Goal: Task Accomplishment & Management: Manage account settings

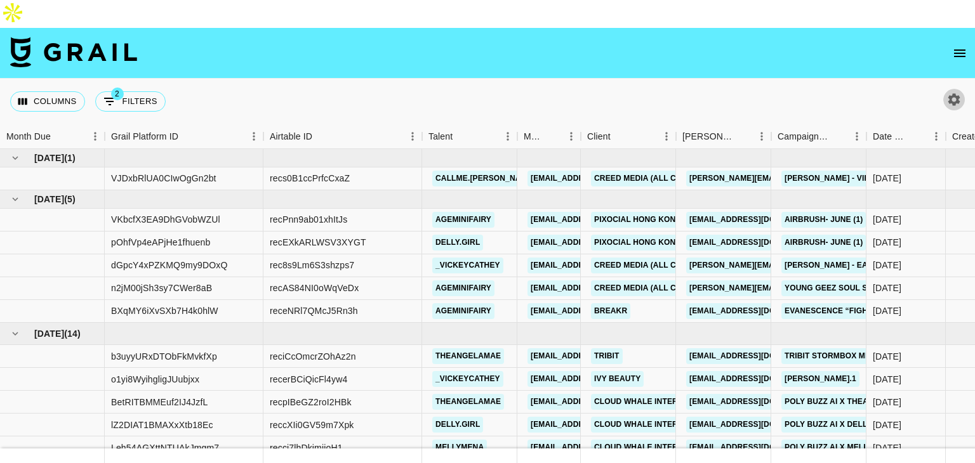
click at [953, 92] on icon "button" at bounding box center [953, 99] width 15 height 15
select select "May '25"
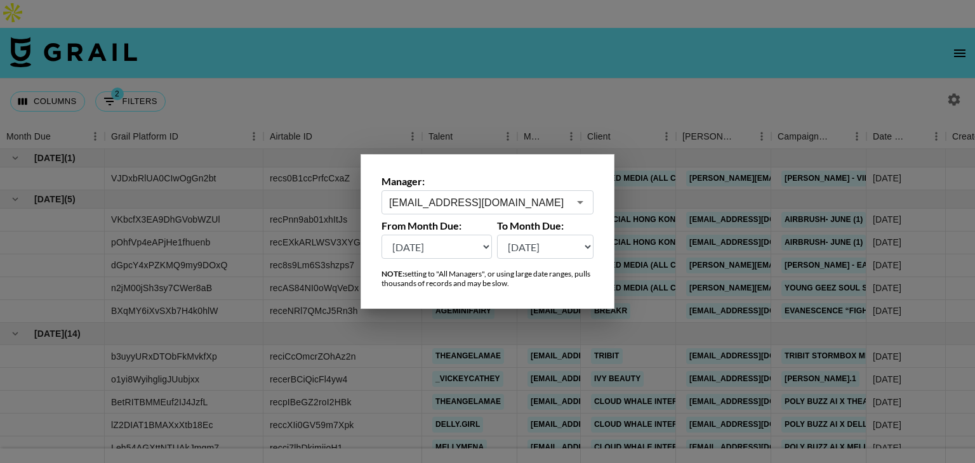
click at [843, 74] on div at bounding box center [487, 231] width 975 height 463
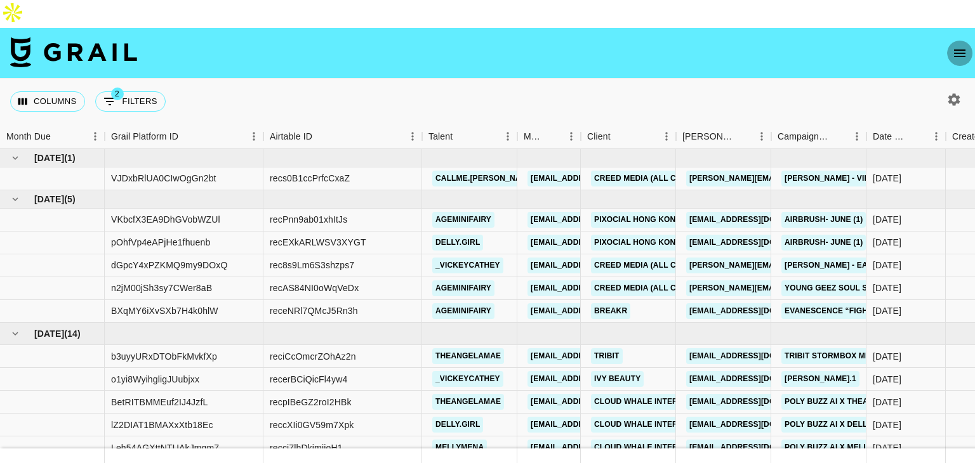
click at [962, 46] on icon "open drawer" at bounding box center [959, 53] width 15 height 15
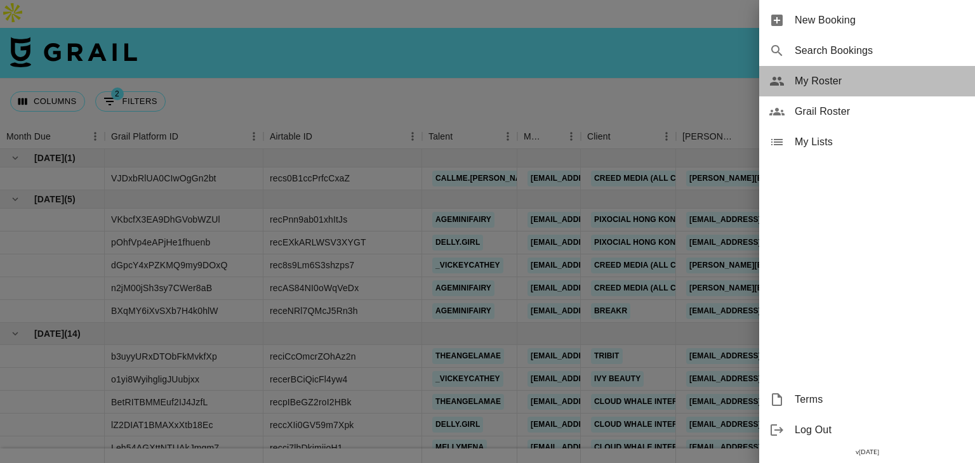
click at [823, 94] on div "My Roster" at bounding box center [867, 81] width 216 height 30
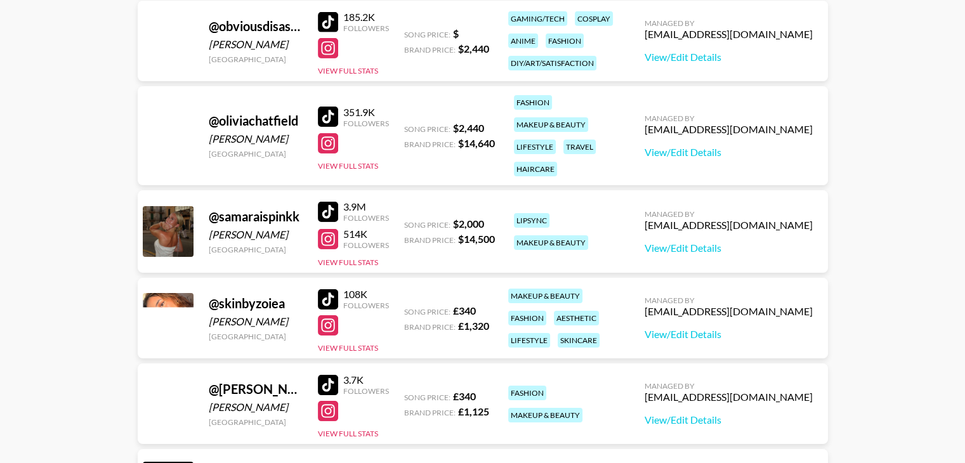
scroll to position [4170, 0]
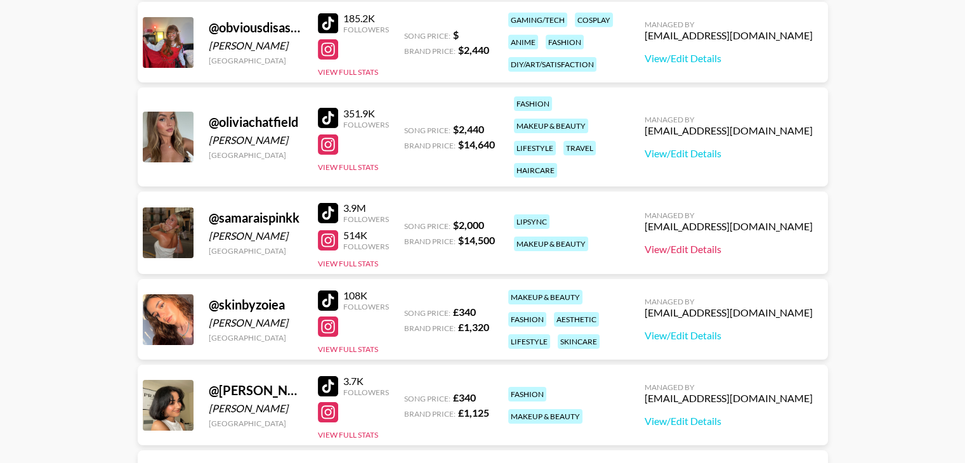
click at [694, 243] on link "View/Edit Details" at bounding box center [729, 249] width 168 height 13
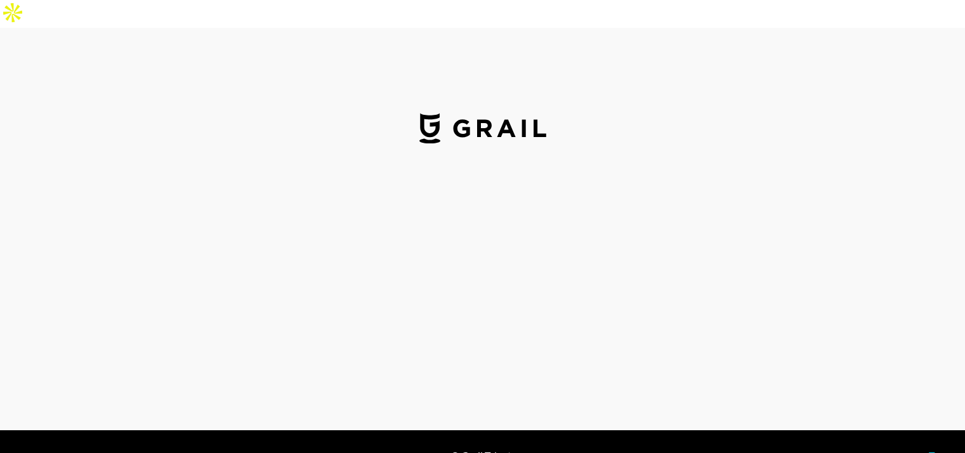
select select "USD"
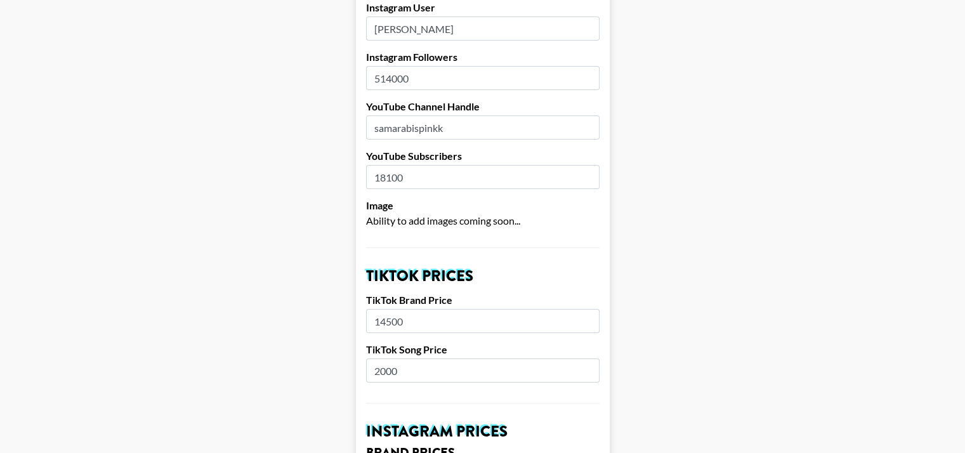
scroll to position [296, 0]
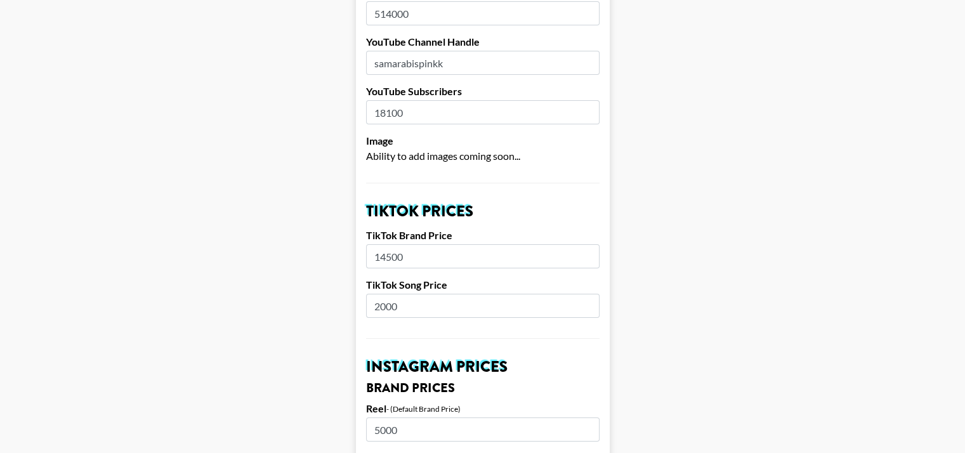
click at [403, 294] on input "2000" at bounding box center [483, 306] width 234 height 24
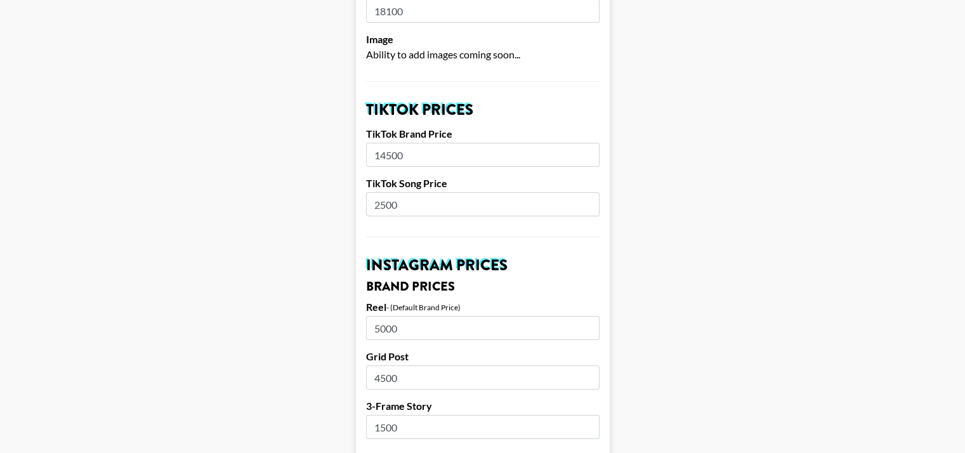
scroll to position [399, 0]
type input "2500"
click at [394, 315] on input "5000" at bounding box center [483, 327] width 234 height 24
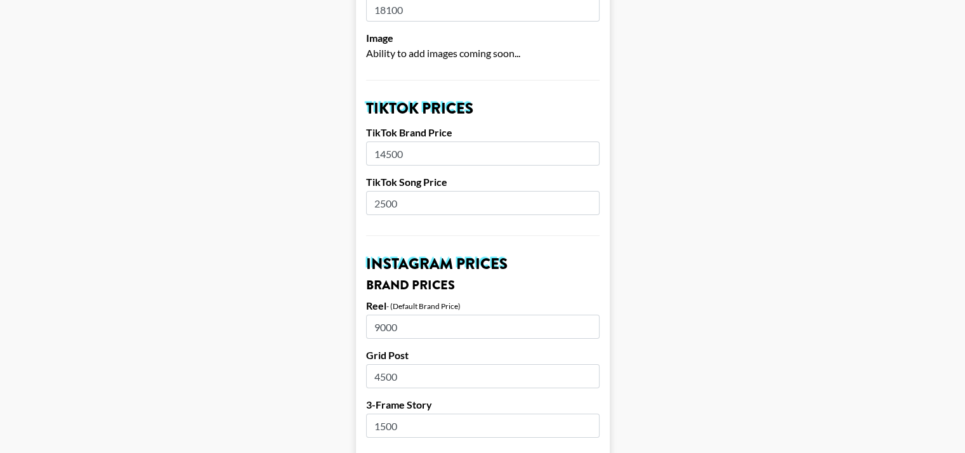
type input "9000"
click at [397, 364] on input "4500" at bounding box center [483, 376] width 234 height 24
type input "8000"
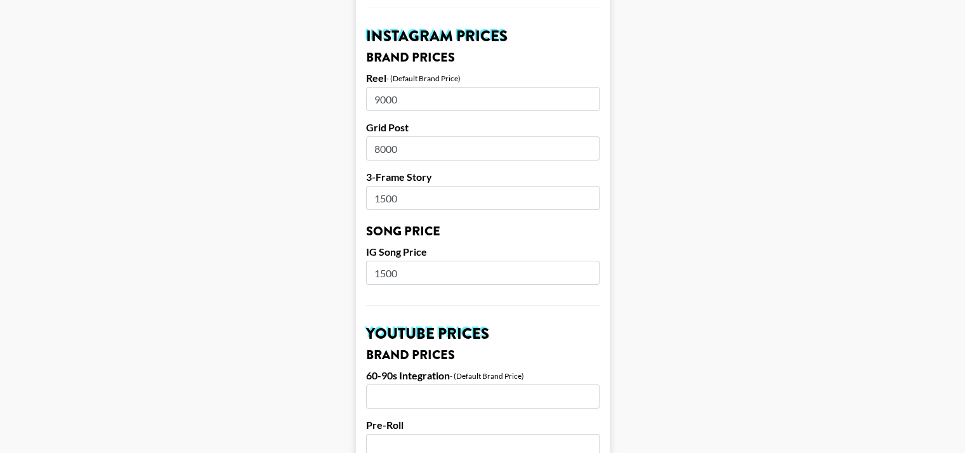
scroll to position [627, 0]
click at [395, 185] on input "1500" at bounding box center [483, 197] width 234 height 24
type input "2500"
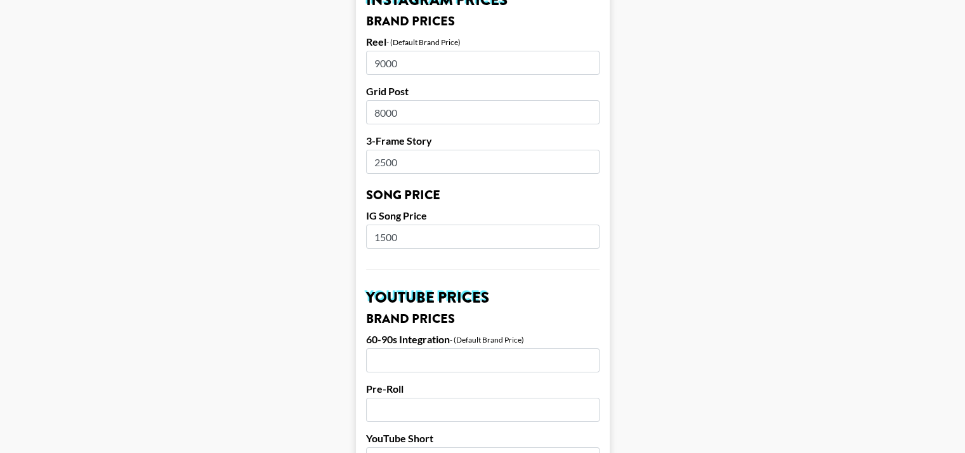
scroll to position [673, 0]
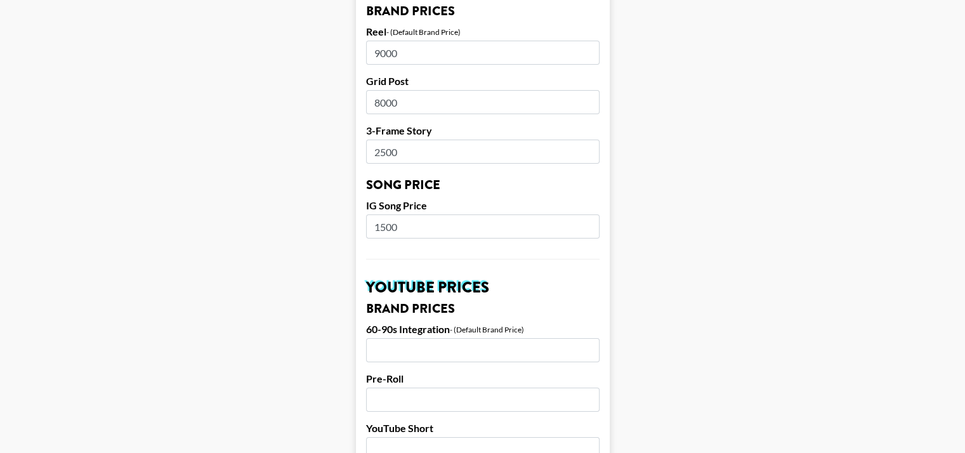
click at [390, 215] on input "1500" at bounding box center [483, 227] width 234 height 24
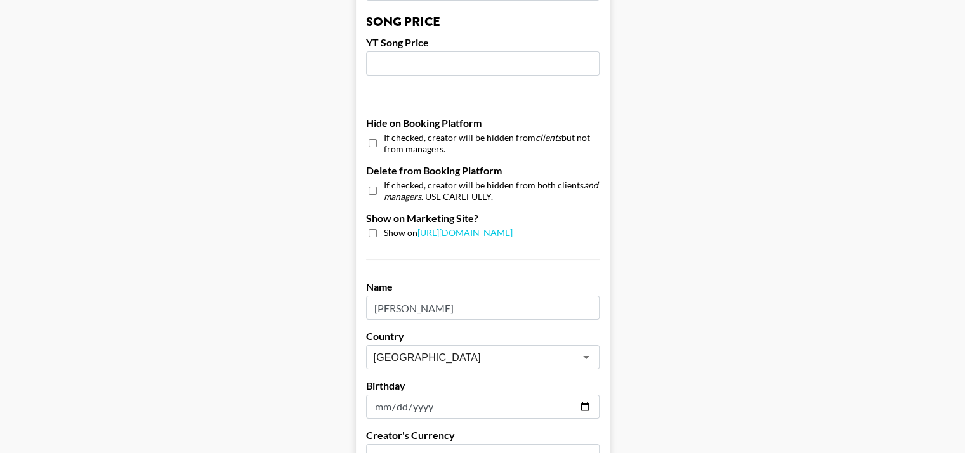
scroll to position [1268, 0]
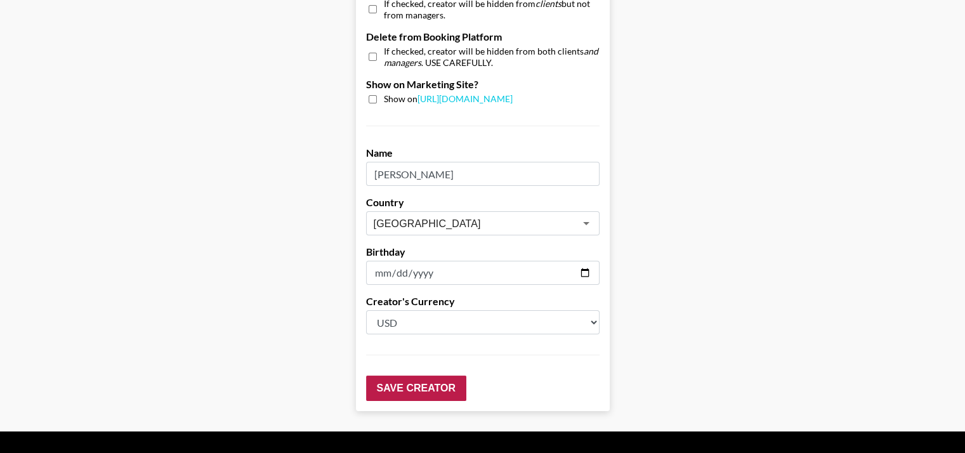
type input "2000"
click at [410, 376] on input "Save Creator" at bounding box center [416, 388] width 100 height 25
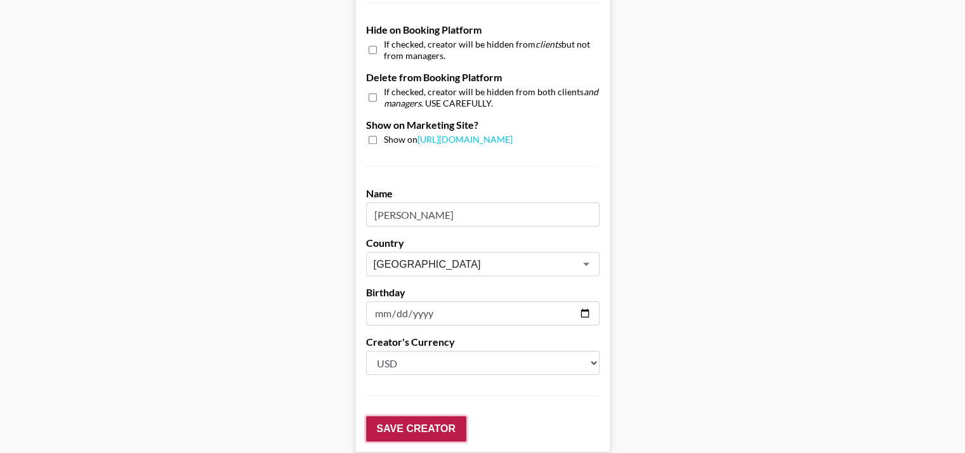
scroll to position [1308, 0]
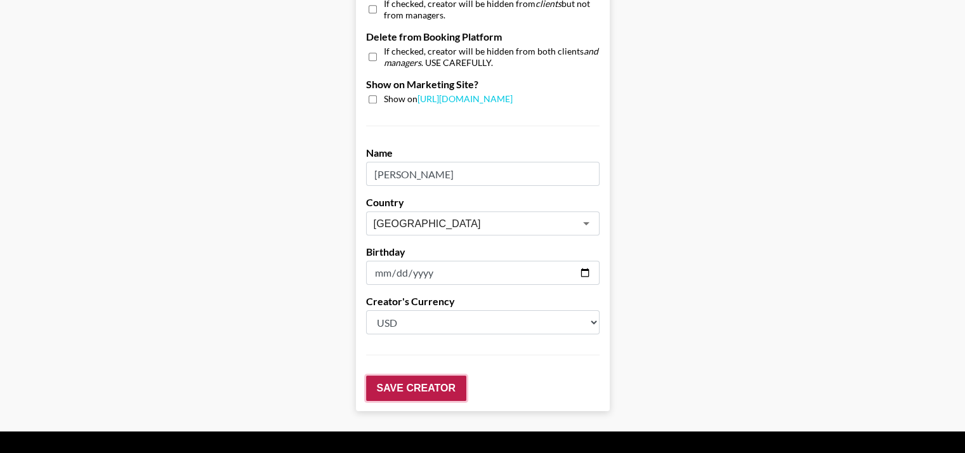
click at [427, 376] on input "Save Creator" at bounding box center [416, 388] width 100 height 25
